Goal: Obtain resource: Download file/media

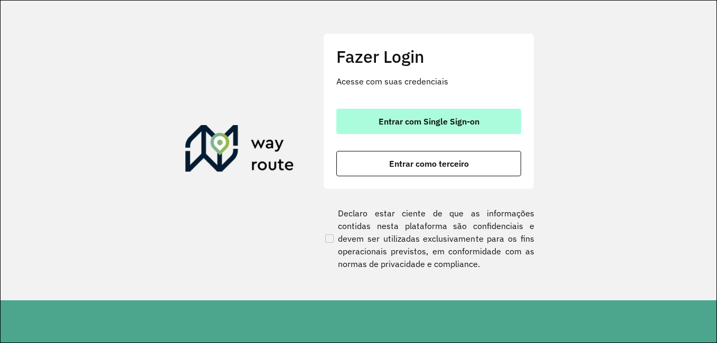
click at [489, 114] on button "Entrar com Single Sign-on" at bounding box center [429, 121] width 185 height 25
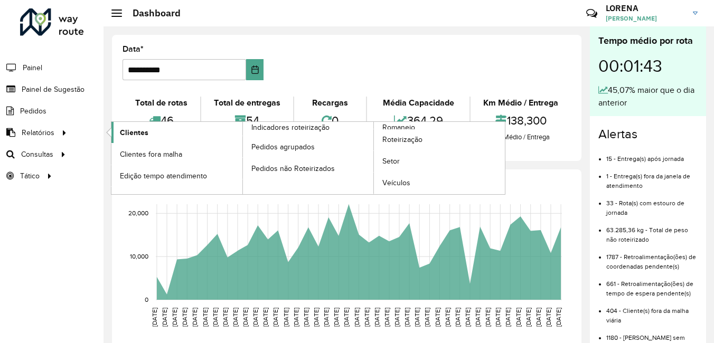
click at [126, 127] on span "Clientes" at bounding box center [134, 132] width 29 height 11
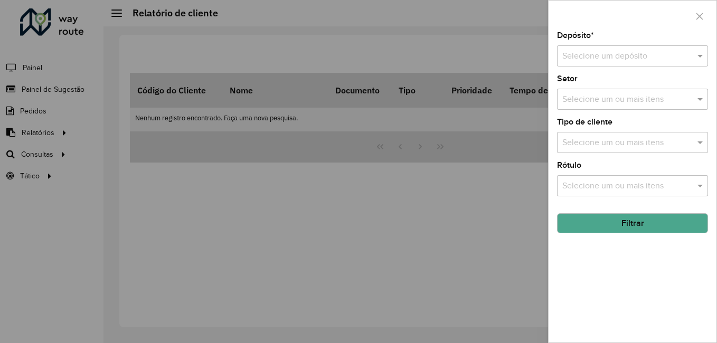
click at [598, 58] on input "text" at bounding box center [622, 56] width 119 height 13
click at [603, 87] on span "CDI Louveira" at bounding box center [586, 86] width 48 height 9
click at [637, 226] on button "Filtrar" at bounding box center [632, 223] width 151 height 20
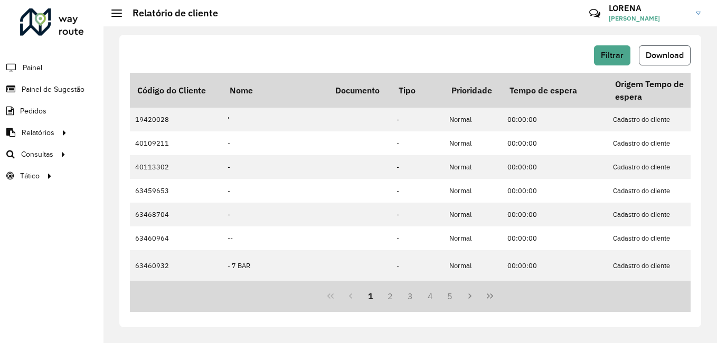
click at [639, 60] on button "Download" at bounding box center [665, 55] width 52 height 20
